Goal: Task Accomplishment & Management: Manage account settings

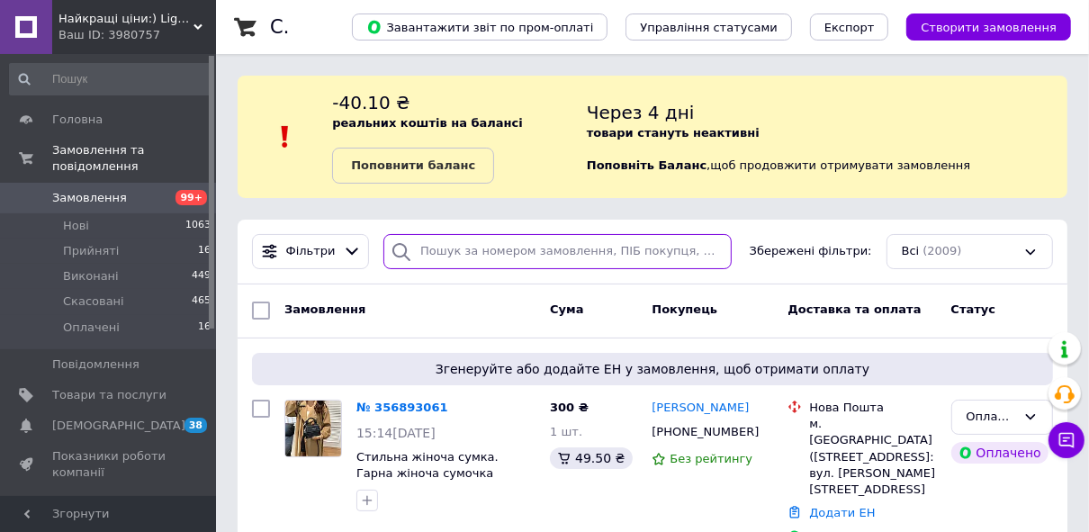
click at [624, 248] on input "search" at bounding box center [557, 251] width 348 height 35
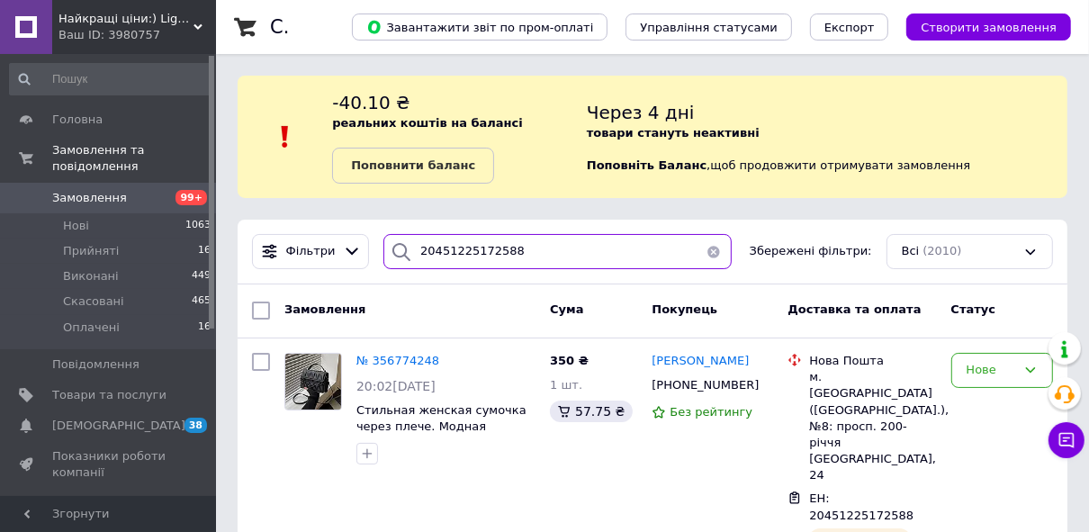
drag, startPoint x: 459, startPoint y: 250, endPoint x: 554, endPoint y: 233, distance: 96.1
click at [554, 233] on div "Фільтри 20451225172588 Збережені фільтри: Всі (2010)" at bounding box center [653, 252] width 830 height 65
drag, startPoint x: 462, startPoint y: 250, endPoint x: 672, endPoint y: 250, distance: 209.7
click at [672, 250] on input "20451225172588" at bounding box center [557, 251] width 348 height 35
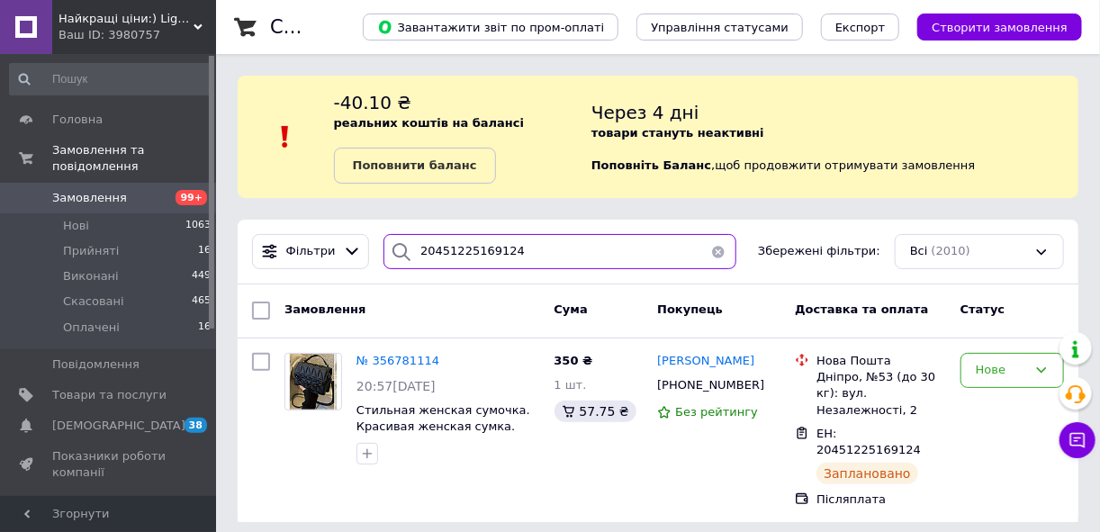
type input "20451225169124"
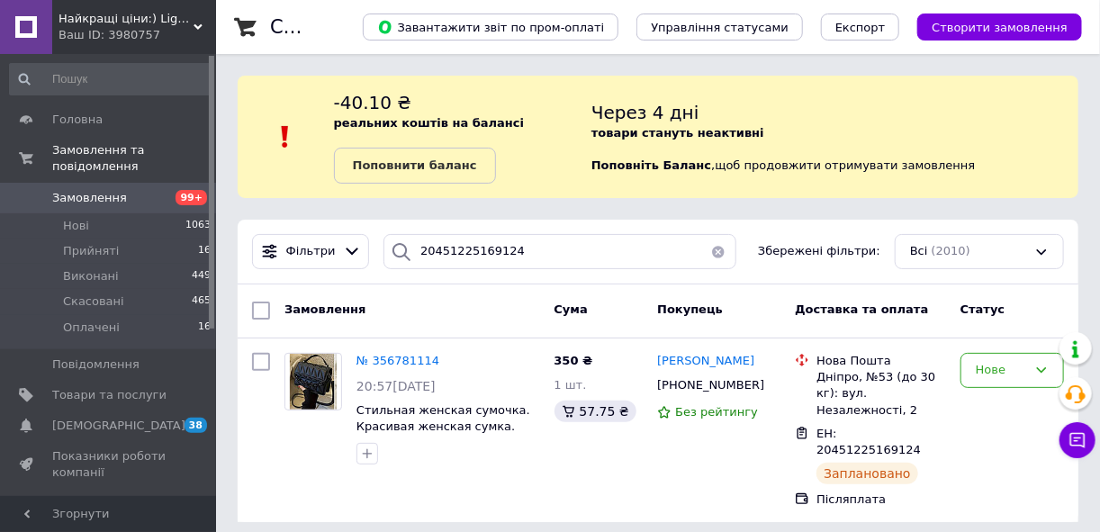
click at [147, 190] on span "Замовлення" at bounding box center [109, 198] width 114 height 16
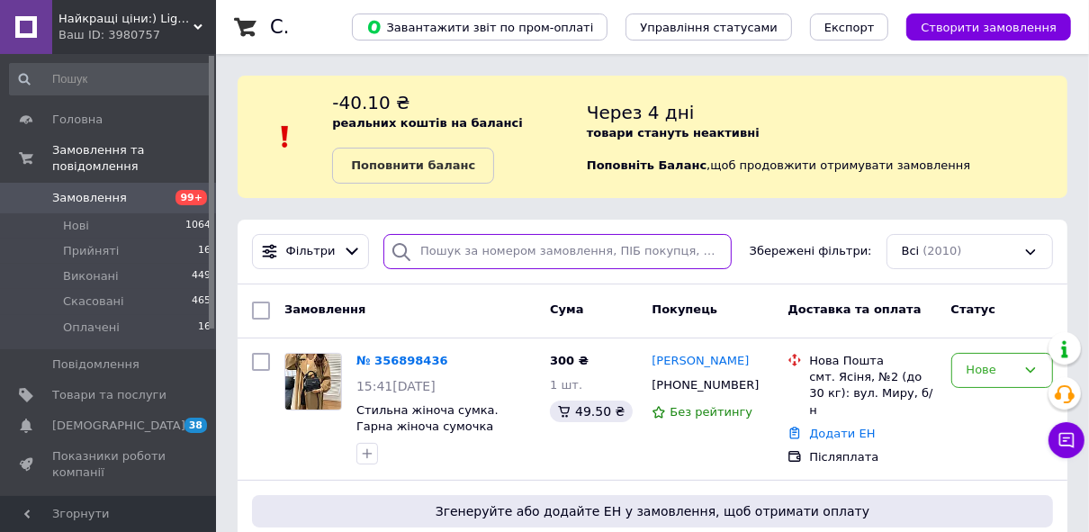
click at [583, 260] on input "search" at bounding box center [557, 251] width 348 height 35
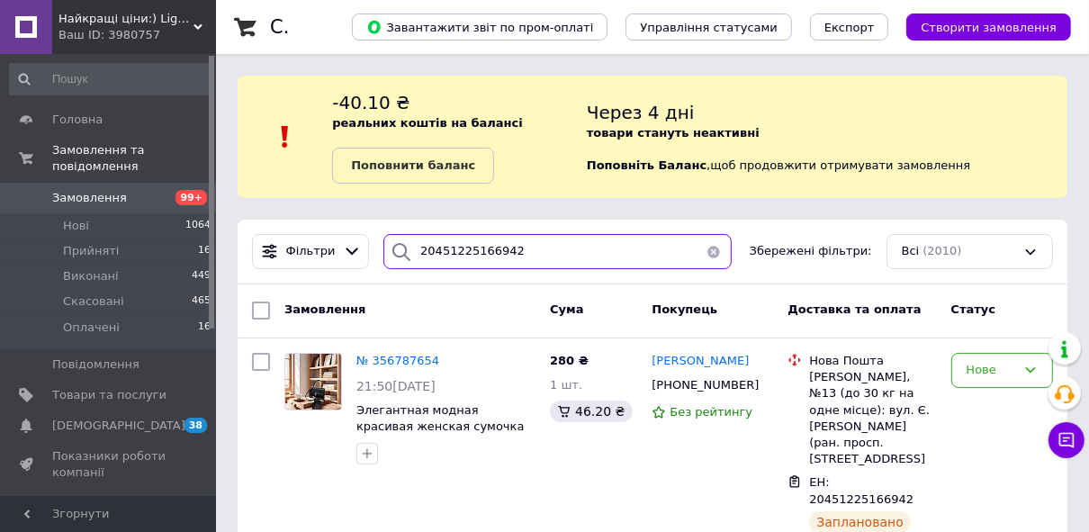
scroll to position [27, 0]
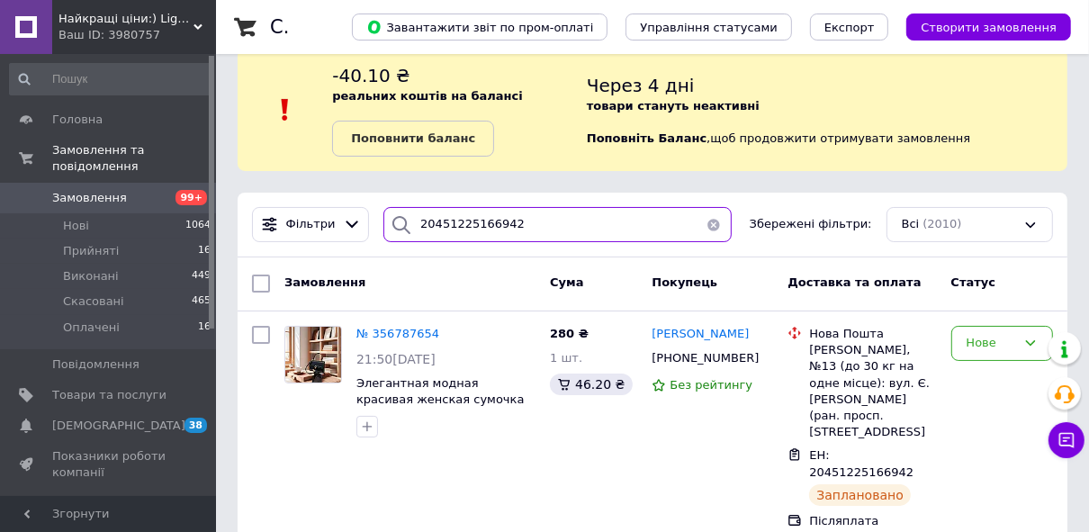
type input "20451225166942"
click at [111, 191] on link "Замовлення 99+" at bounding box center [110, 198] width 221 height 31
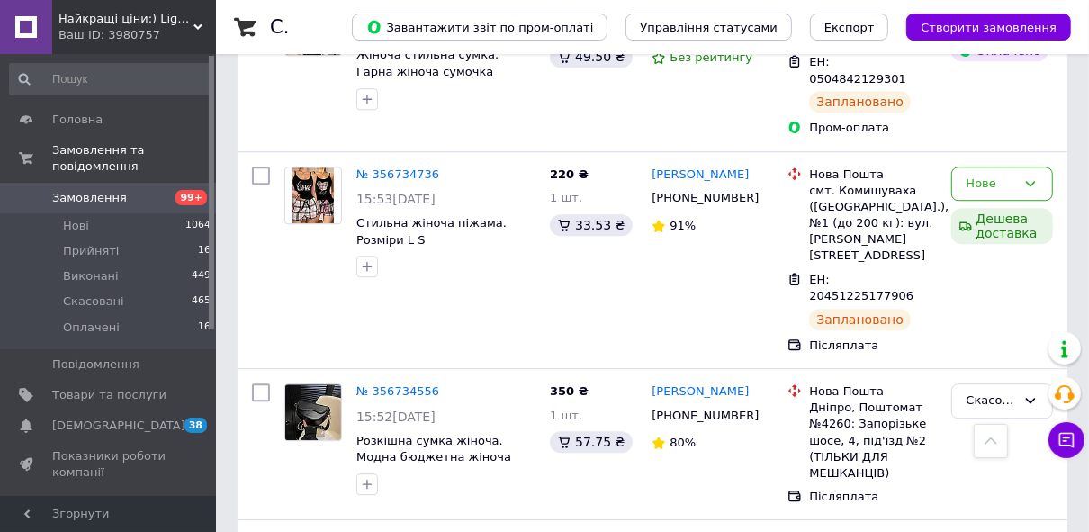
scroll to position [3408, 0]
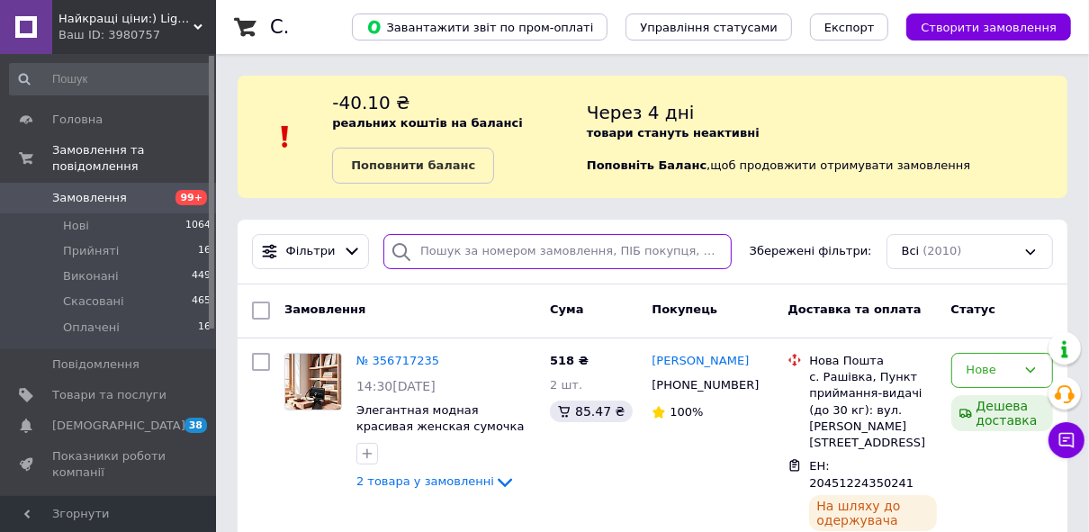
click at [611, 258] on input "search" at bounding box center [557, 251] width 348 height 35
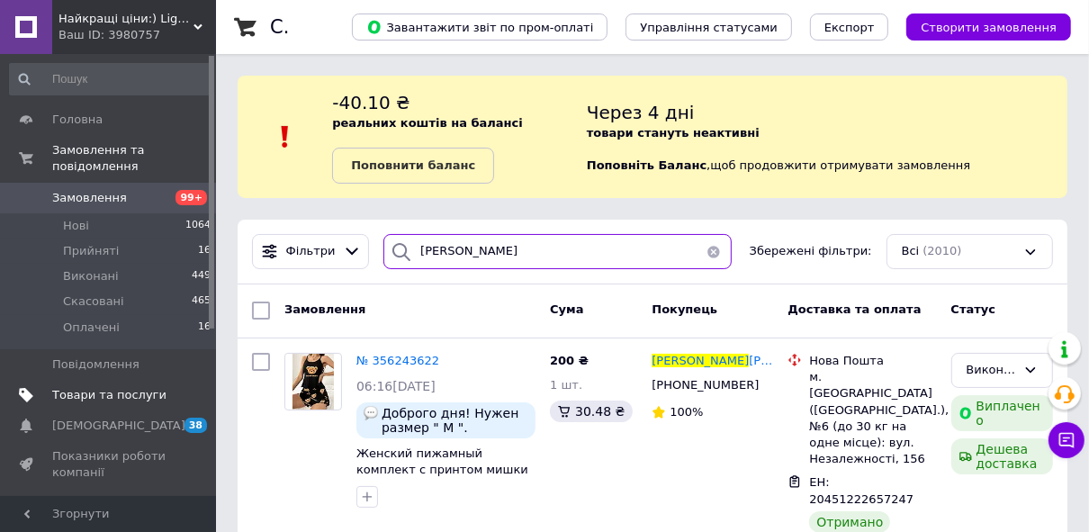
type input "[PERSON_NAME]"
click at [118, 387] on span "Товари та послуги" at bounding box center [109, 395] width 114 height 16
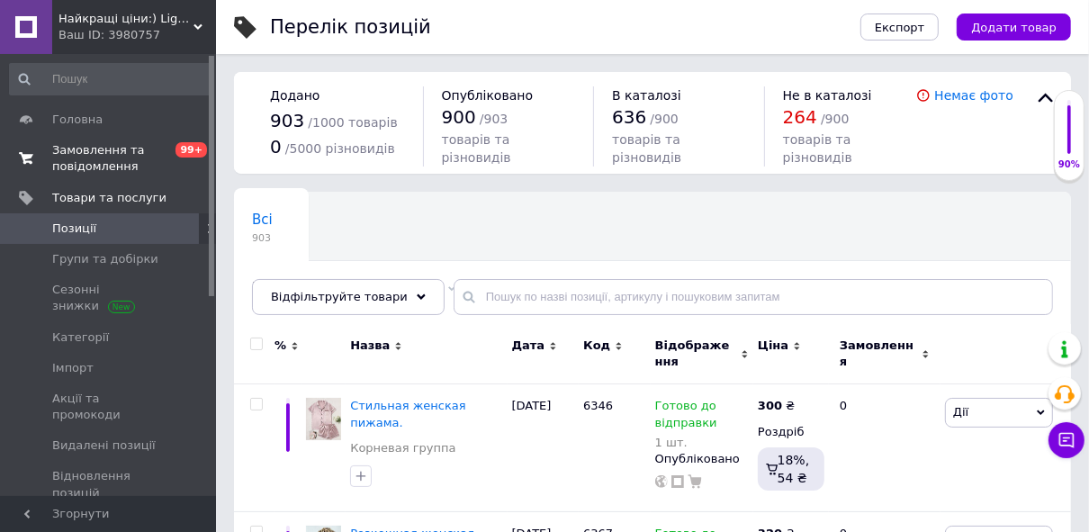
click at [120, 163] on span "Замовлення та повідомлення" at bounding box center [109, 158] width 114 height 32
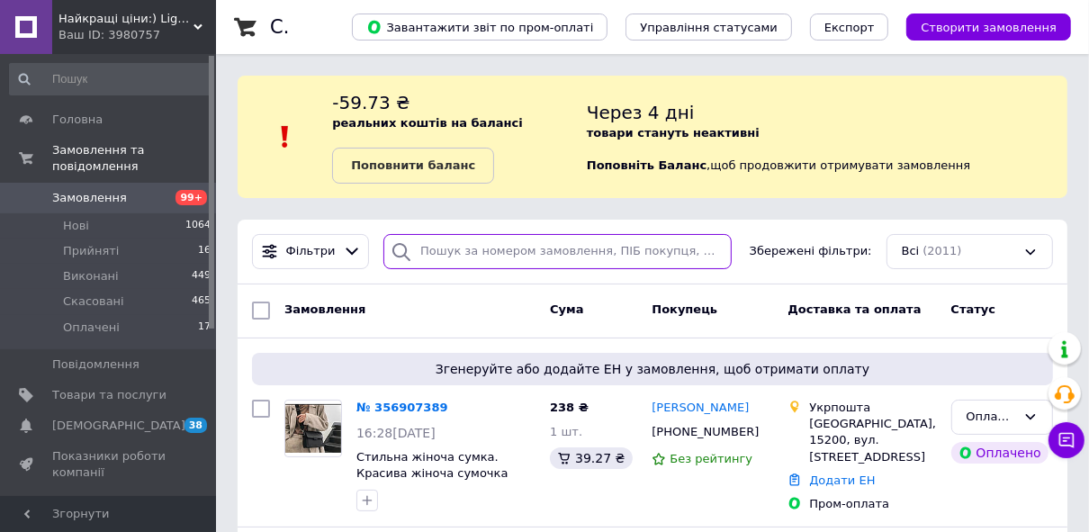
click at [496, 248] on input "search" at bounding box center [557, 251] width 348 height 35
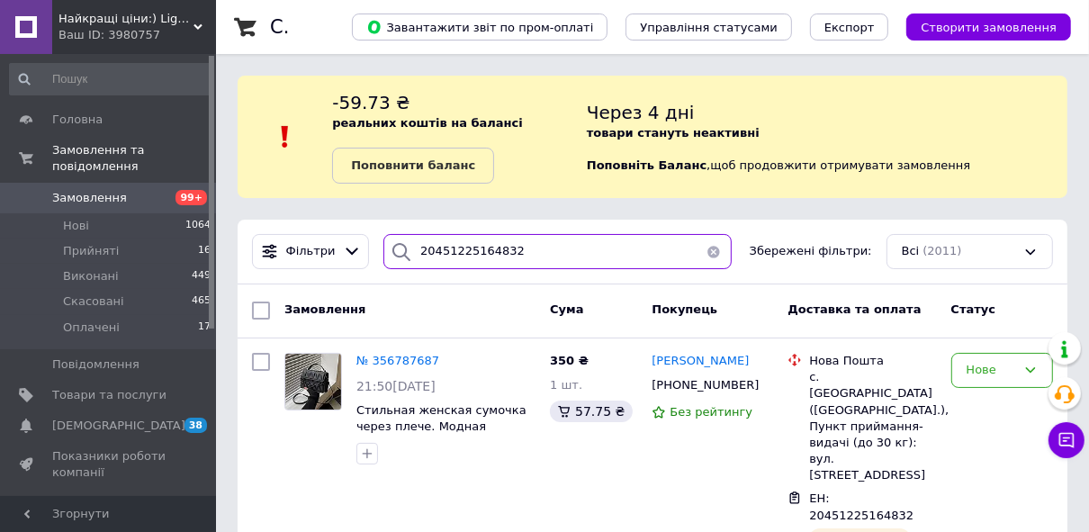
drag, startPoint x: 460, startPoint y: 252, endPoint x: 638, endPoint y: 249, distance: 178.3
click at [638, 249] on input "20451225164832" at bounding box center [557, 251] width 348 height 35
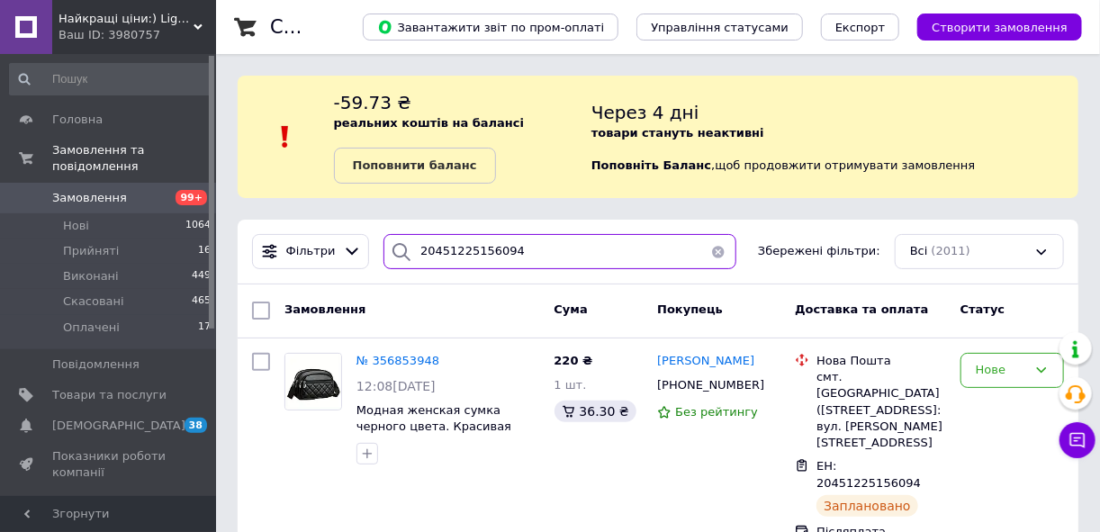
drag, startPoint x: 462, startPoint y: 253, endPoint x: 601, endPoint y: 261, distance: 139.8
click at [601, 261] on input "20451225156094" at bounding box center [559, 251] width 353 height 35
click at [581, 258] on input "20451225156094" at bounding box center [559, 251] width 353 height 35
drag, startPoint x: 581, startPoint y: 258, endPoint x: 379, endPoint y: 284, distance: 203.2
click at [379, 284] on div "Фільтри 20451225156094 Збережені фільтри: Всі (2011) Замовлення Cума Покупець Д…" at bounding box center [658, 387] width 841 height 335
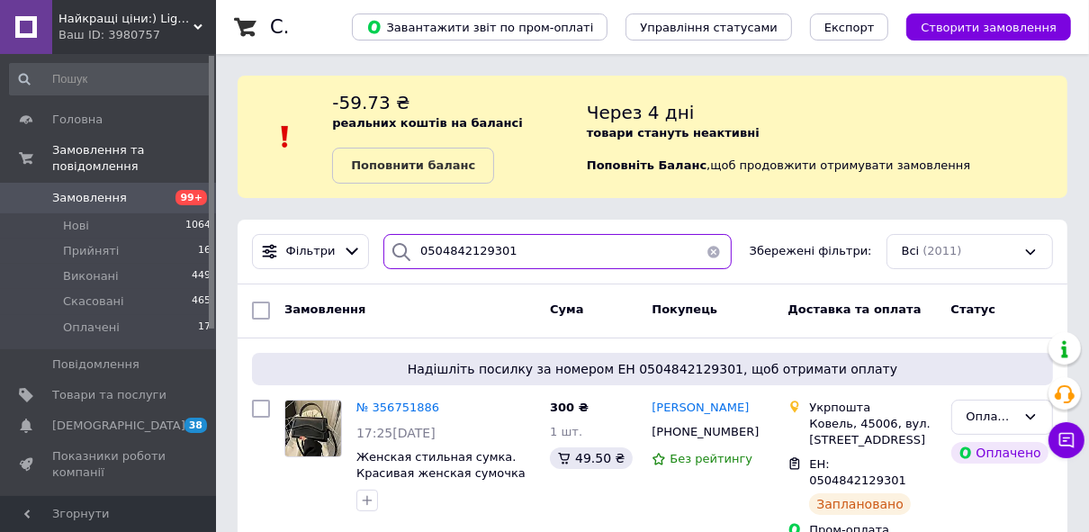
type input "0504842129301"
click at [116, 190] on span "Замовлення" at bounding box center [89, 198] width 75 height 16
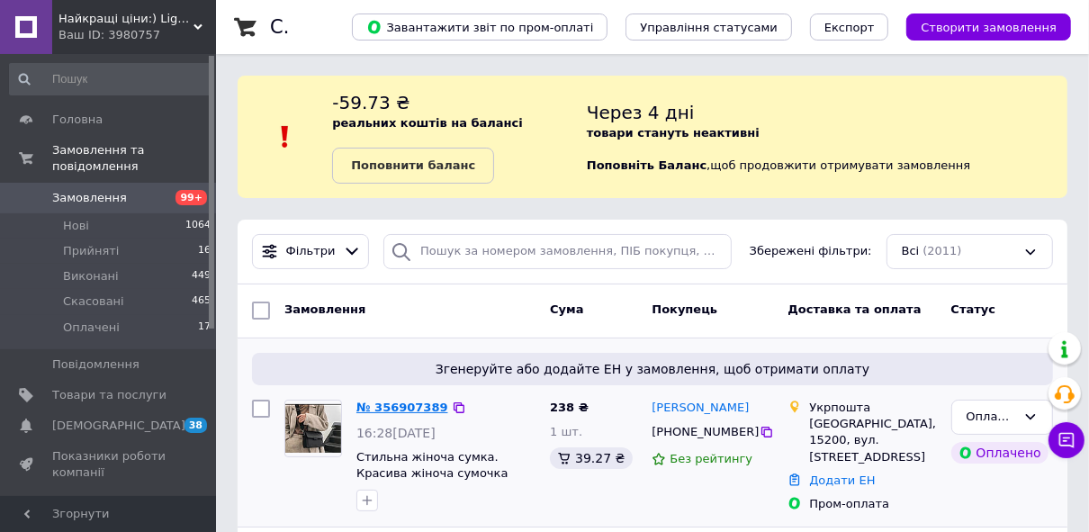
click at [398, 410] on link "№ 356907389" at bounding box center [402, 408] width 92 height 14
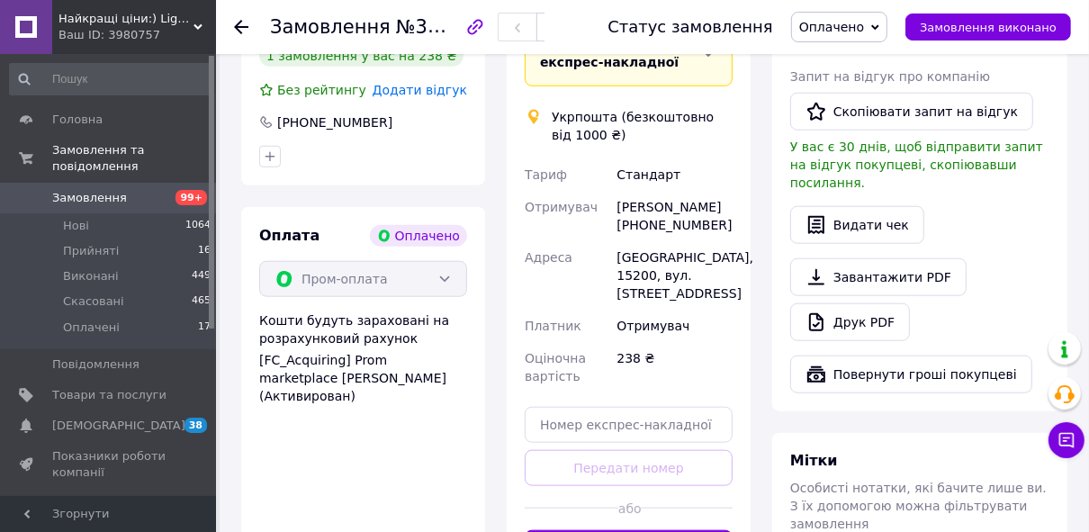
scroll to position [1239, 0]
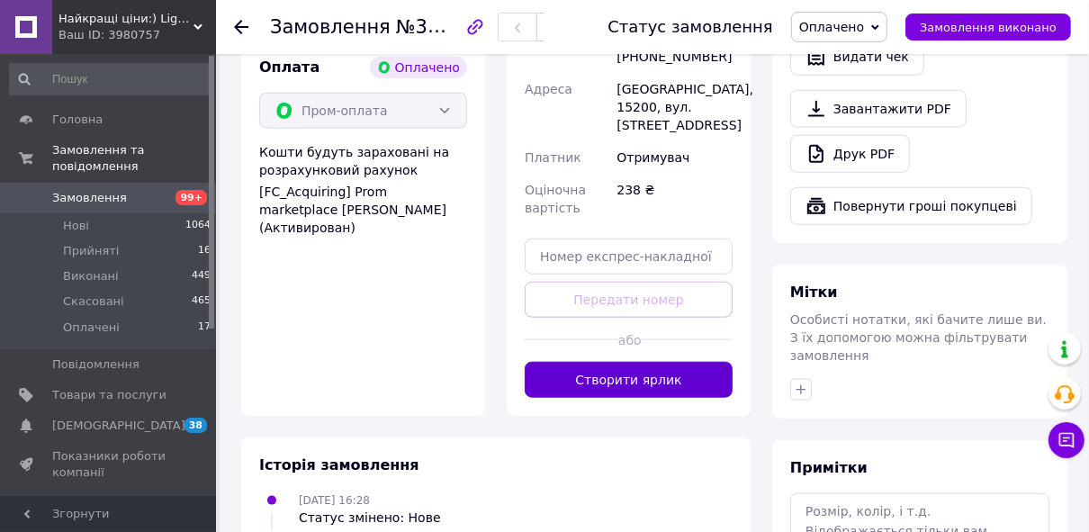
click at [711, 362] on button "Створити ярлик" at bounding box center [629, 380] width 208 height 36
